Goal: Transaction & Acquisition: Purchase product/service

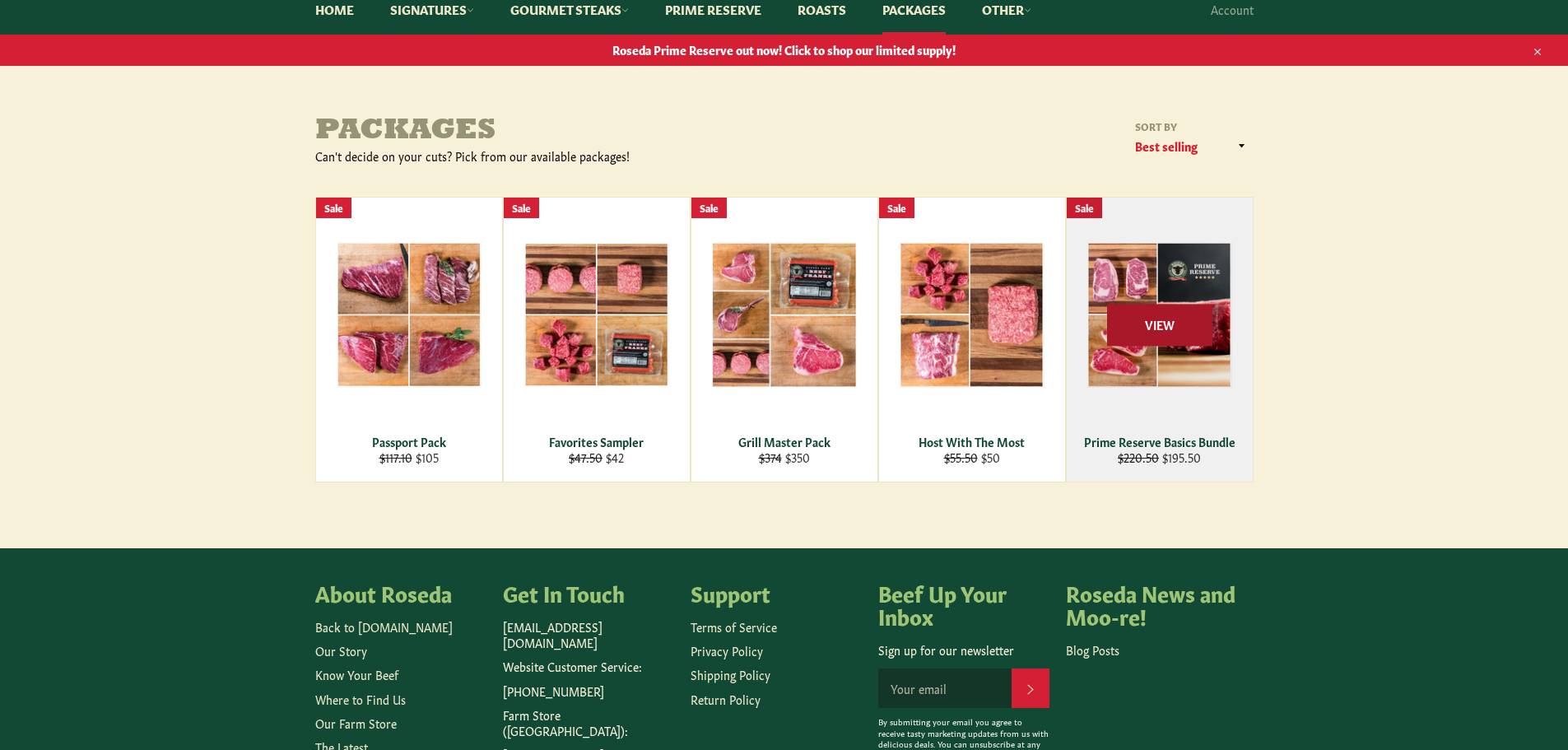
click at [1179, 312] on span "View" at bounding box center [1159, 324] width 105 height 42
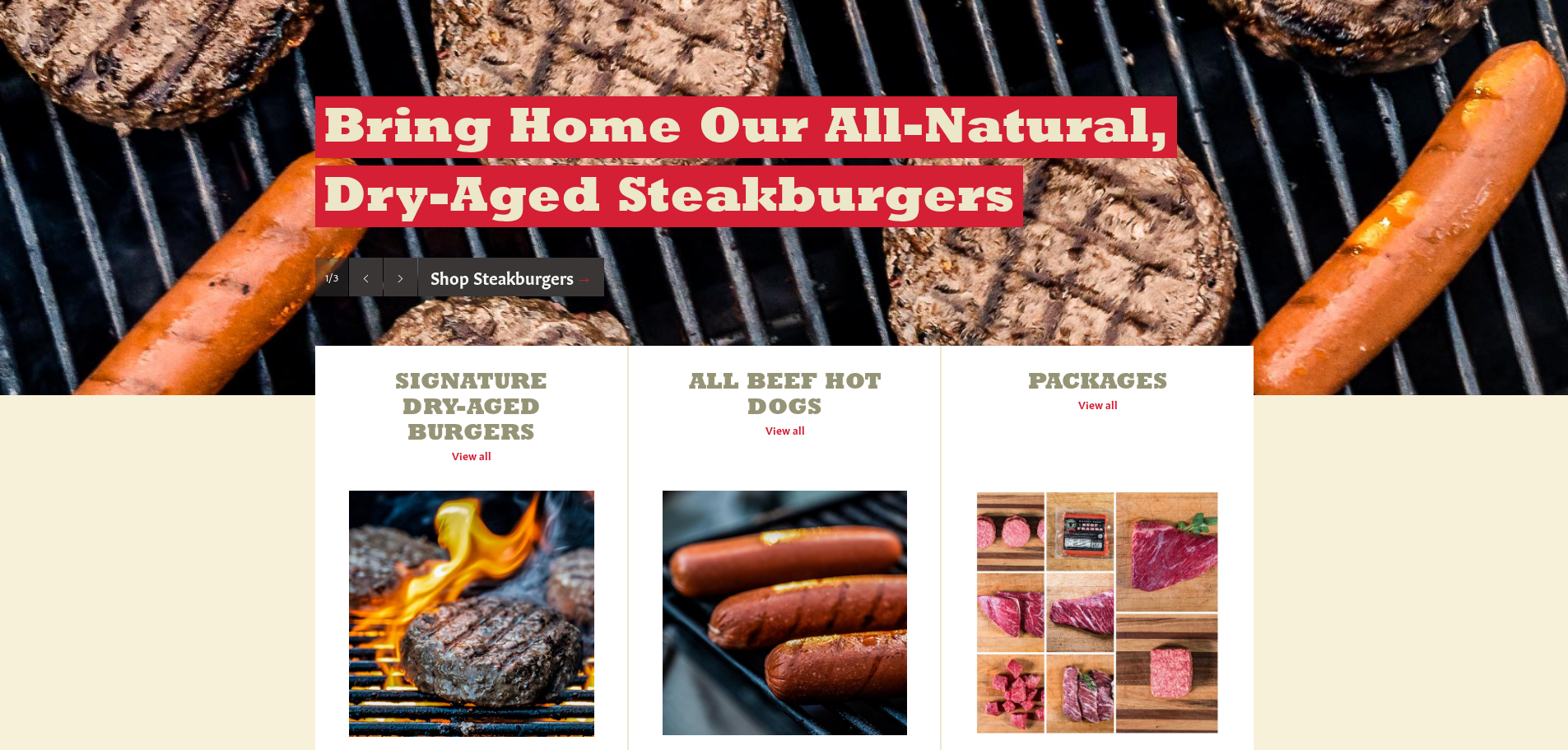
scroll to position [329, 0]
